Goal: Contribute content

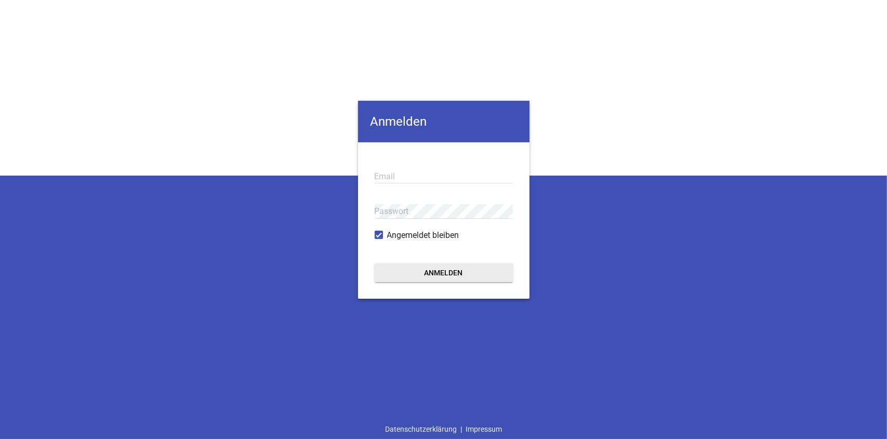
type input "[EMAIL_ADDRESS][DOMAIN_NAME]"
click at [448, 271] on button "Anmelden" at bounding box center [443, 272] width 138 height 19
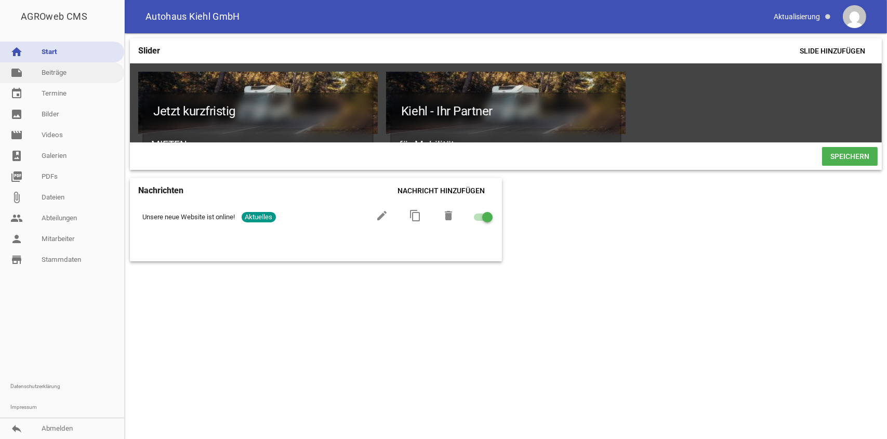
click at [68, 74] on link "note Beiträge" at bounding box center [62, 72] width 124 height 21
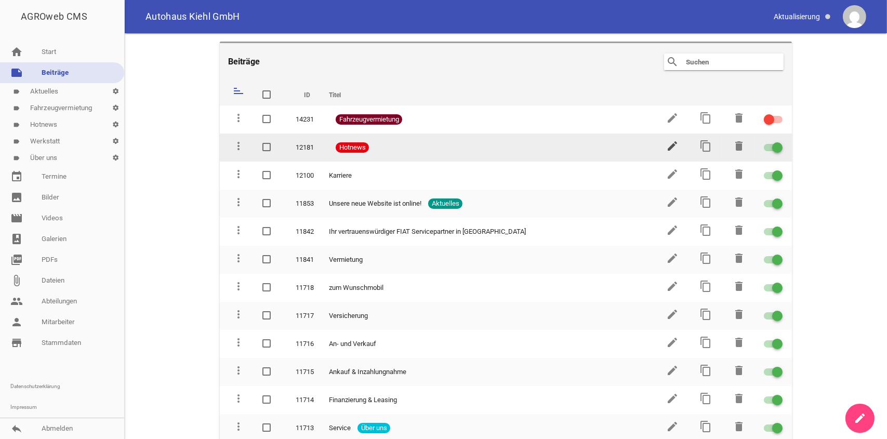
click at [667, 144] on icon "edit" at bounding box center [672, 146] width 12 height 12
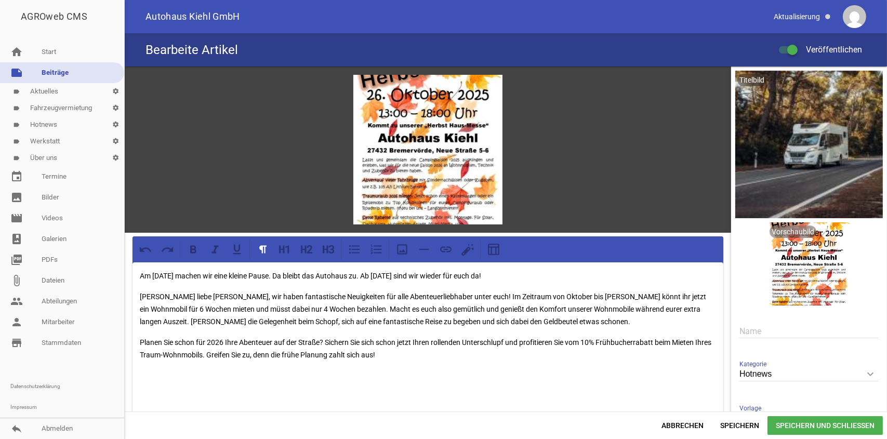
click at [539, 272] on p "Am [DATE] machen wir eine kleine Pause. Da bleibt das Autohaus zu. Ab [DATE] si…" at bounding box center [428, 276] width 576 height 12
click at [782, 427] on span "Speichern und Schließen" at bounding box center [824, 425] width 115 height 19
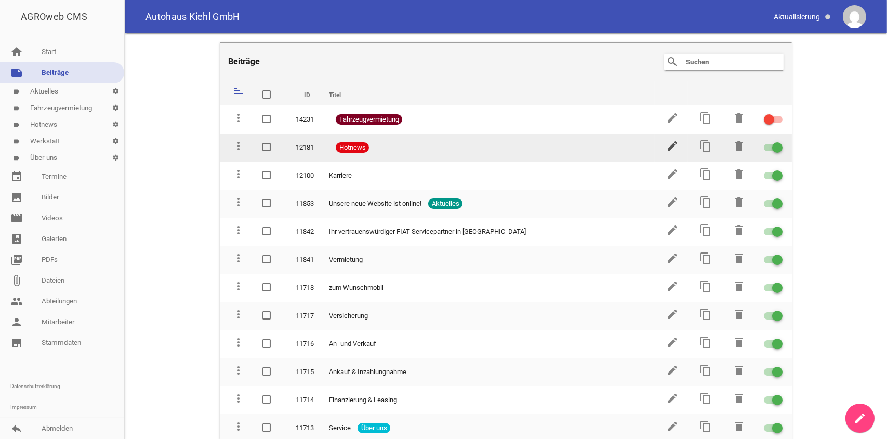
click at [672, 144] on icon "edit" at bounding box center [672, 146] width 12 height 12
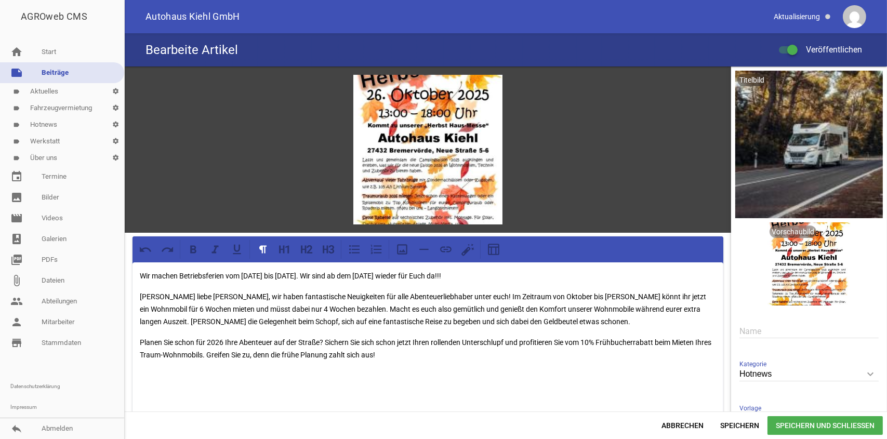
click at [344, 273] on p "Wir machen Betriebsferien vom [DATE] bis [DATE]. Wir sind ab dem [DATE] wieder …" at bounding box center [428, 276] width 576 height 12
click at [379, 277] on p "Wir machen Betriebsferien vom [DATE] bis [DATE]. Ab dem [DATE] wieder für Euch …" at bounding box center [428, 276] width 576 height 12
click at [814, 428] on span "Speichern und Schließen" at bounding box center [824, 425] width 115 height 19
